Goal: Task Accomplishment & Management: Manage account settings

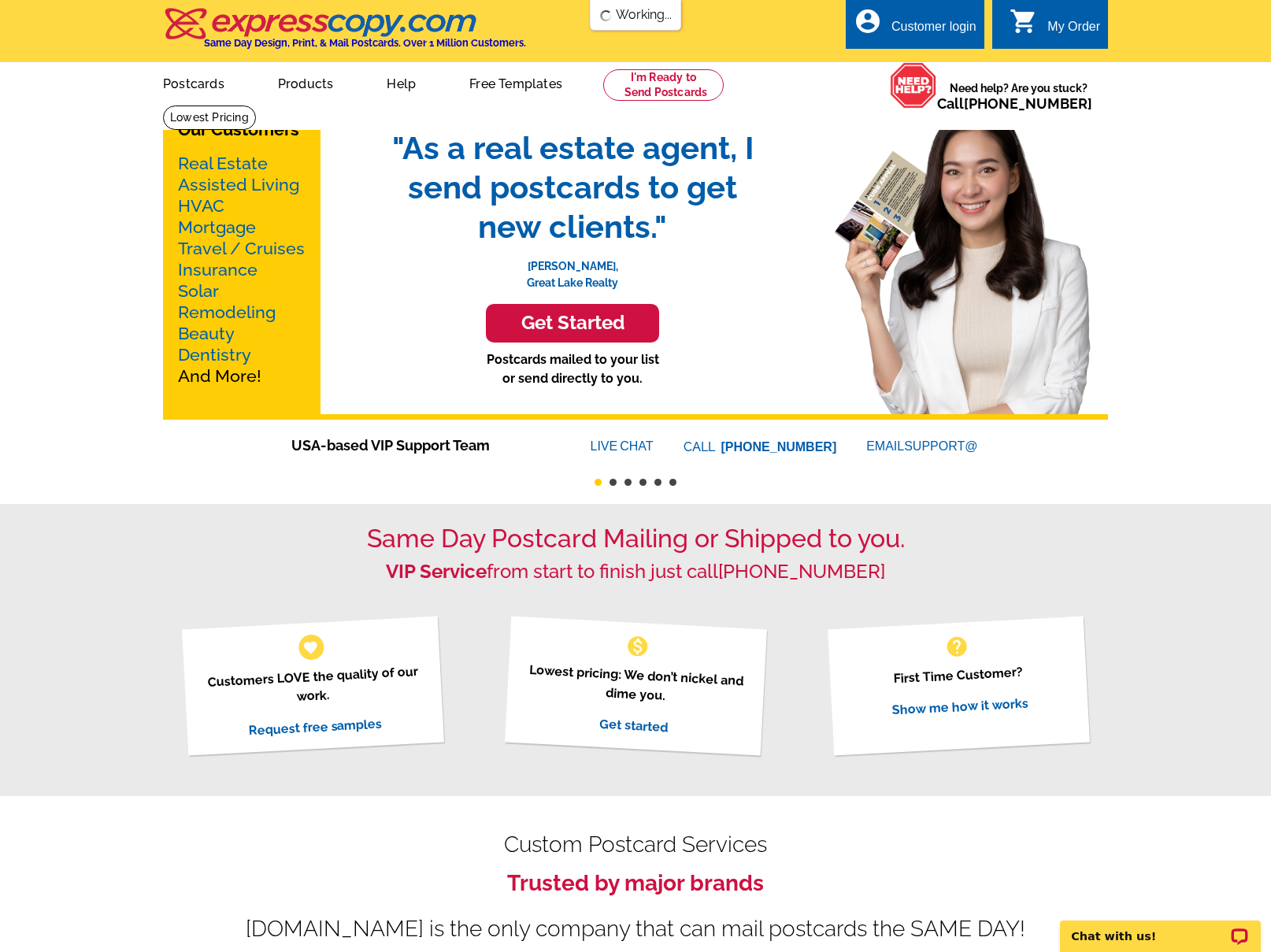
click at [941, 25] on div "Customer login" at bounding box center [933, 30] width 85 height 22
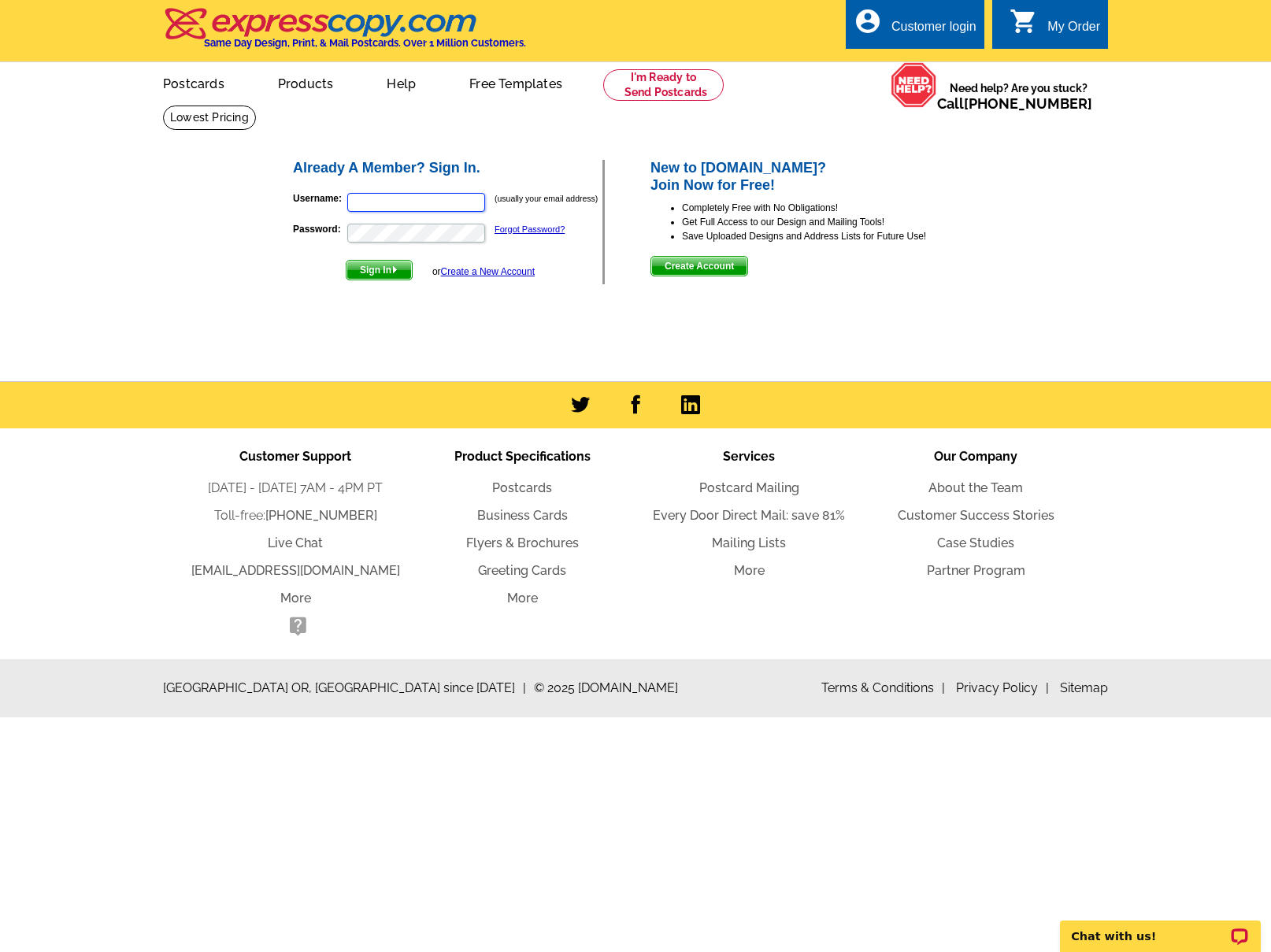
type input "[PERSON_NAME][EMAIL_ADDRESS][DOMAIN_NAME]"
click at [378, 266] on span "Sign In" at bounding box center [378, 270] width 66 height 19
